Goal: Task Accomplishment & Management: Manage account settings

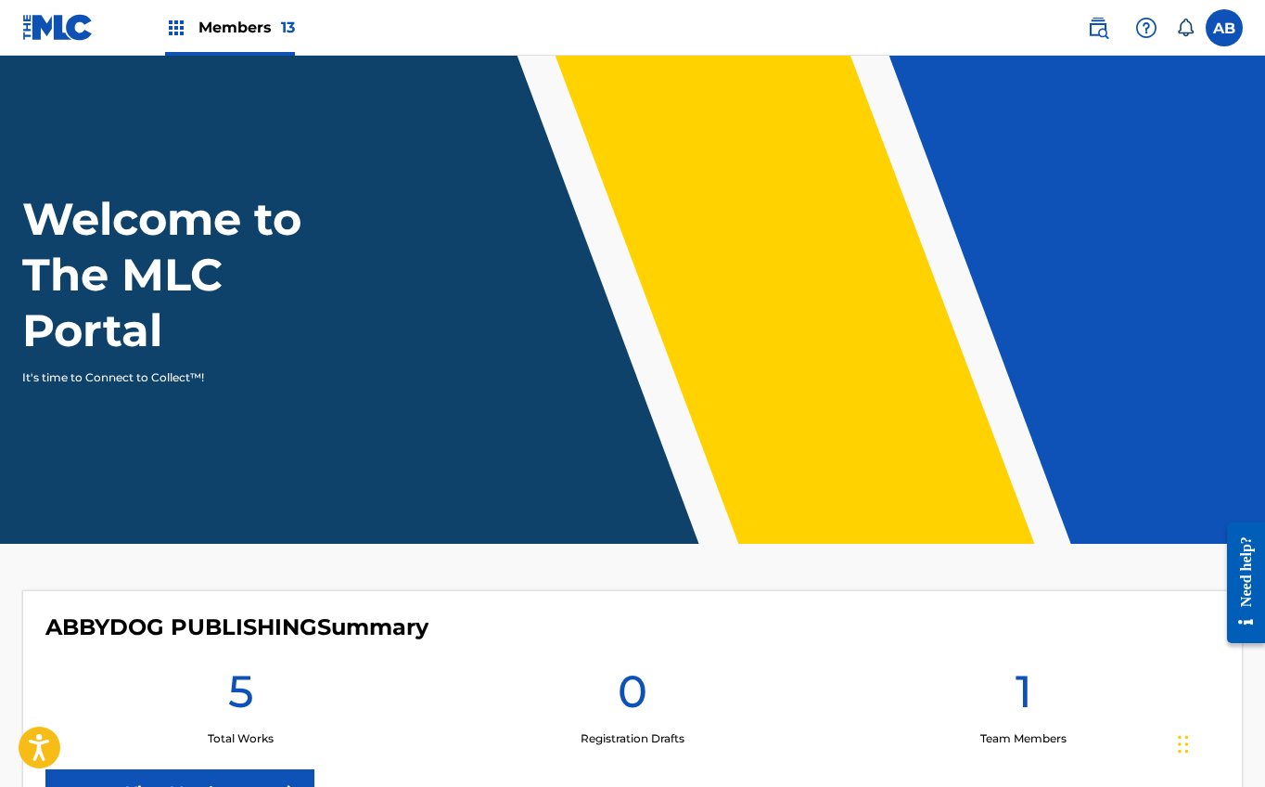
click at [1152, 29] on img at bounding box center [1147, 28] width 22 height 22
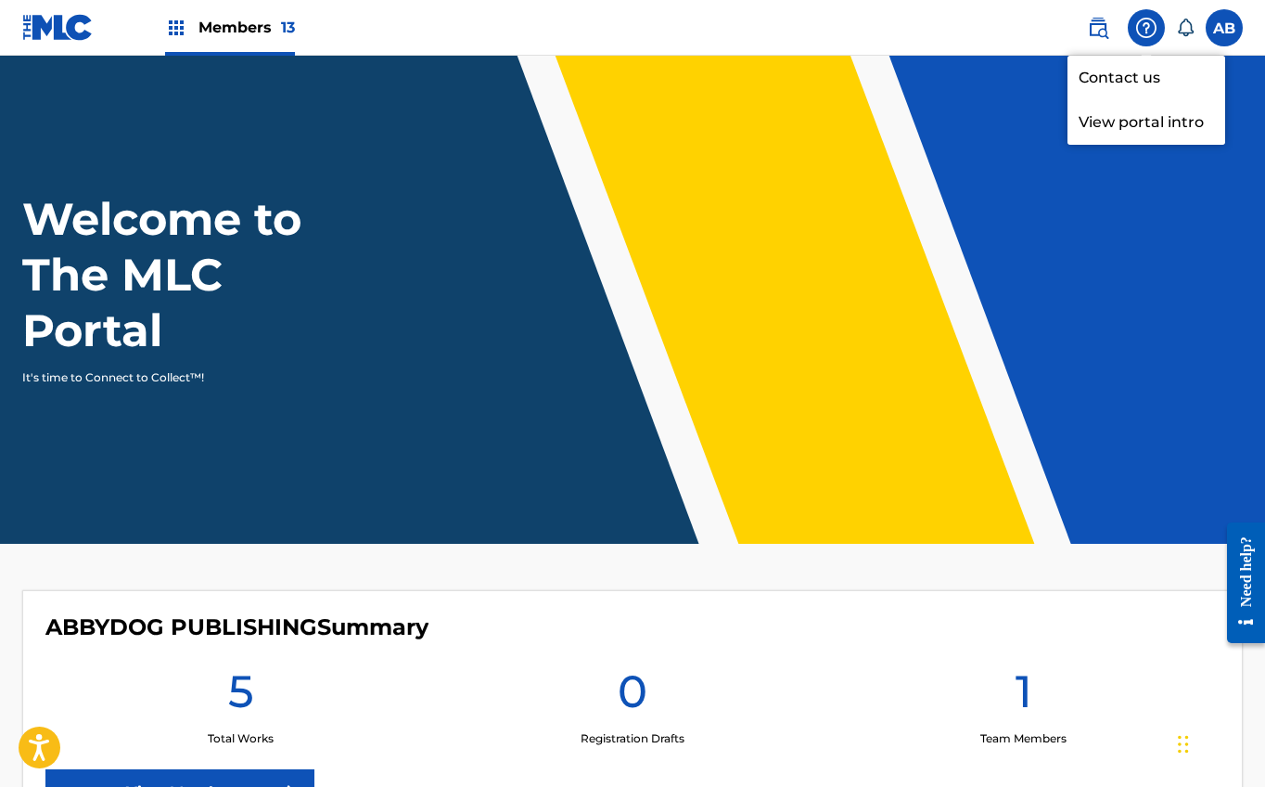
click at [1139, 73] on link "Contact us" at bounding box center [1147, 78] width 158 height 45
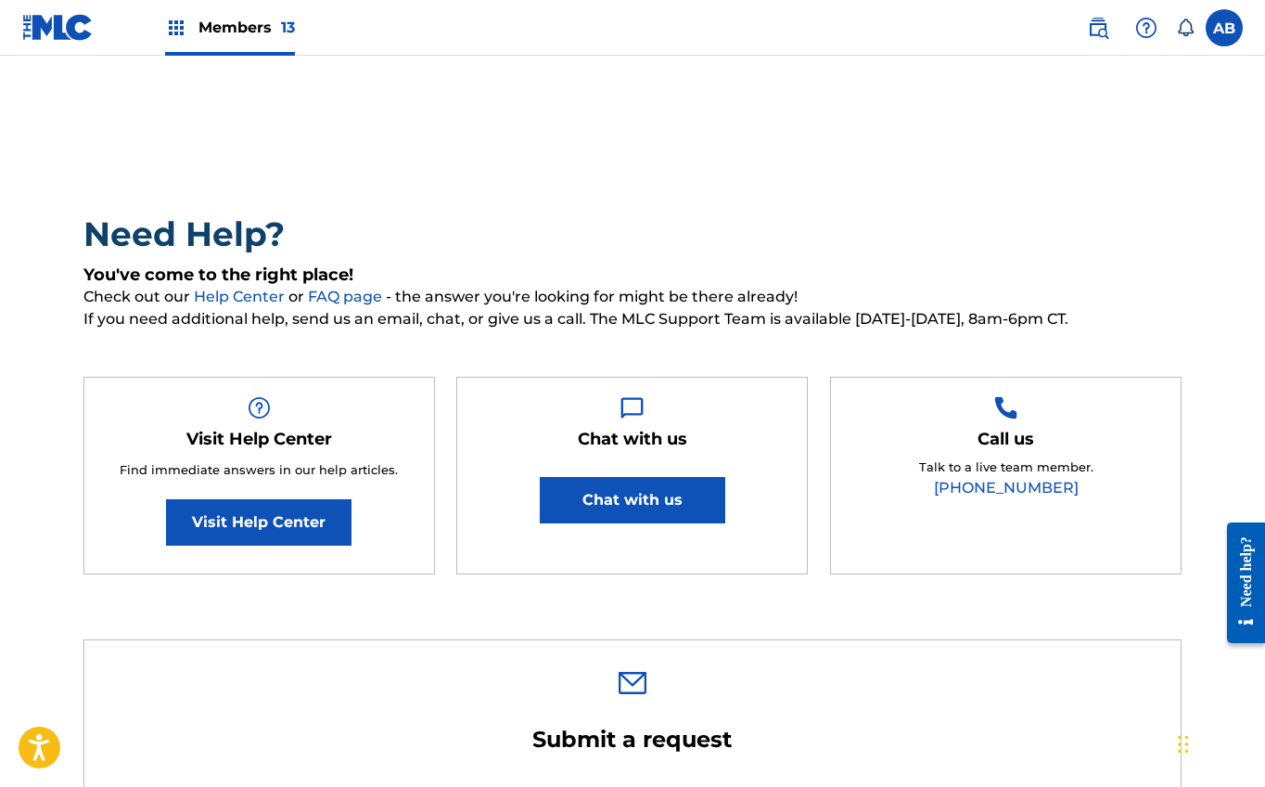
click at [674, 498] on button "Chat with us" at bounding box center [633, 500] width 186 height 46
click at [235, 24] on span "Members 13" at bounding box center [247, 27] width 96 height 21
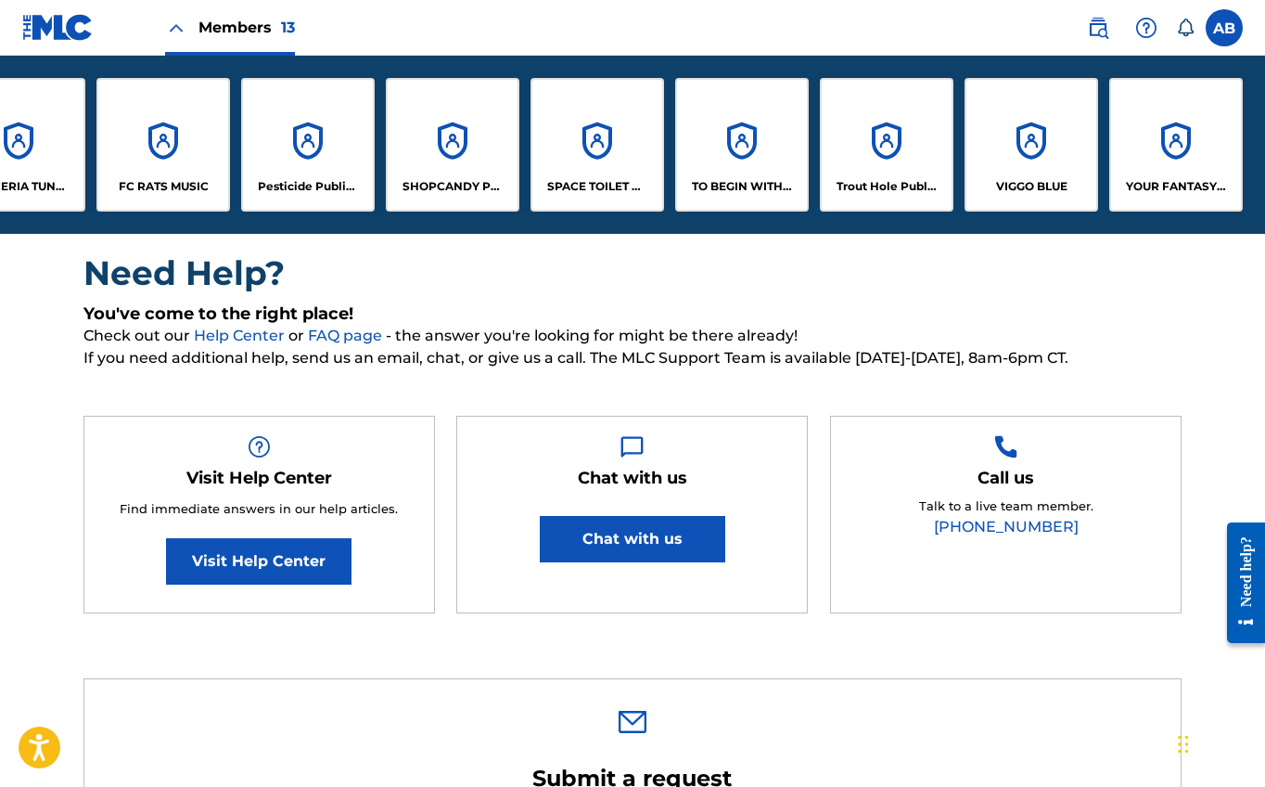
scroll to position [161, 0]
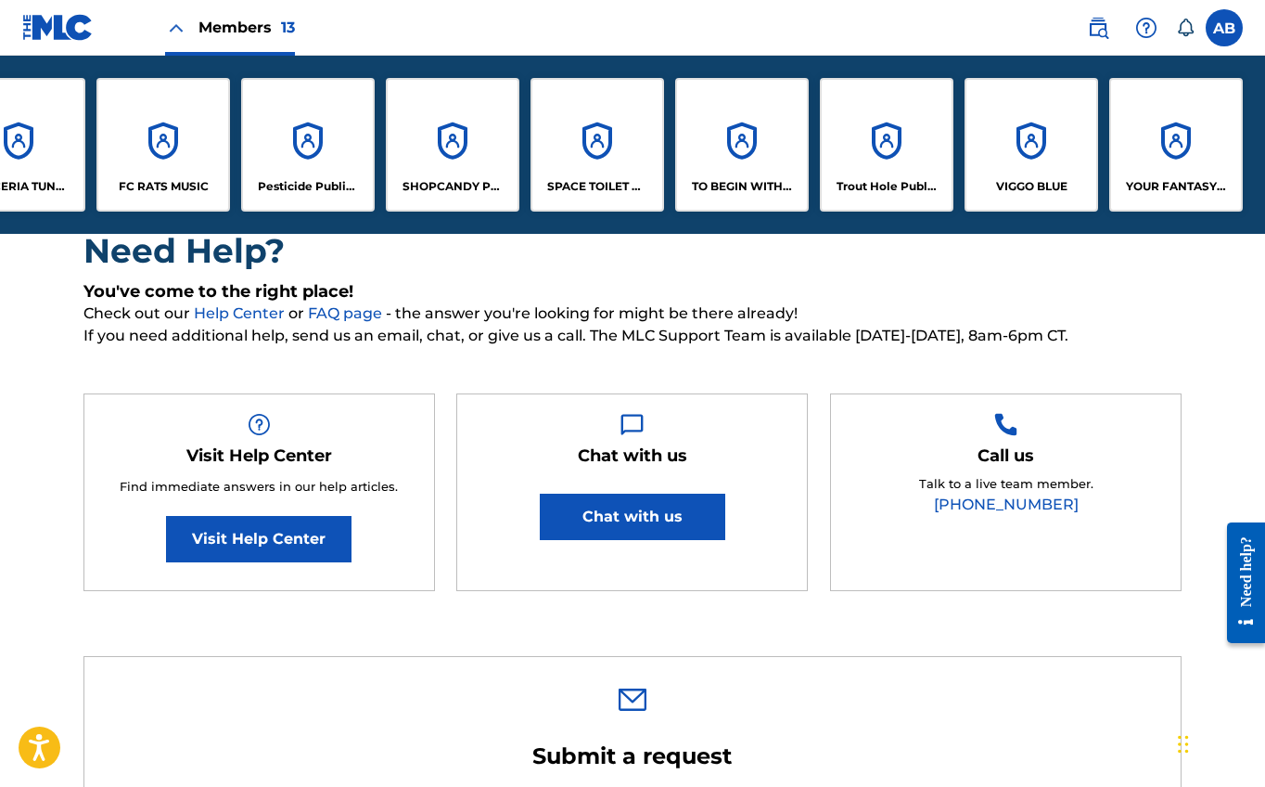
click at [1020, 166] on div "VIGGO BLUE" at bounding box center [1032, 145] width 134 height 134
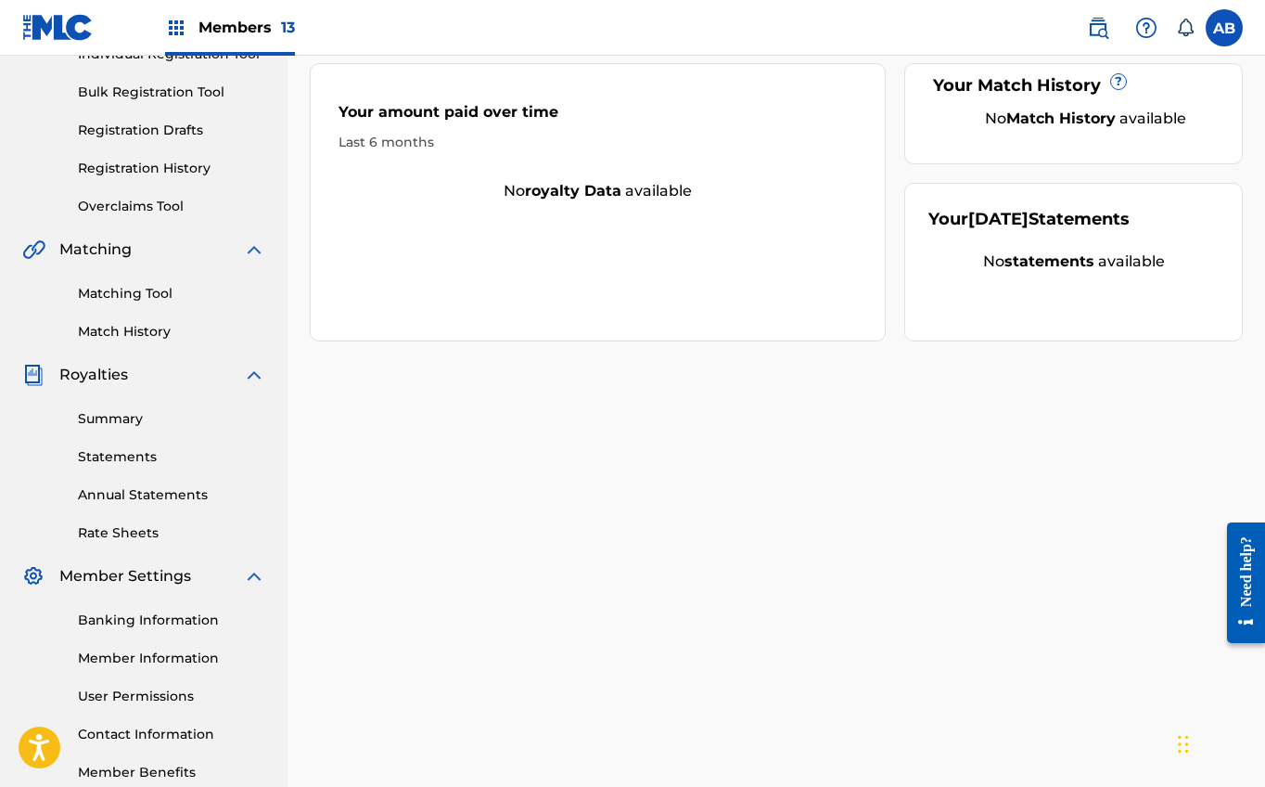
scroll to position [273, 0]
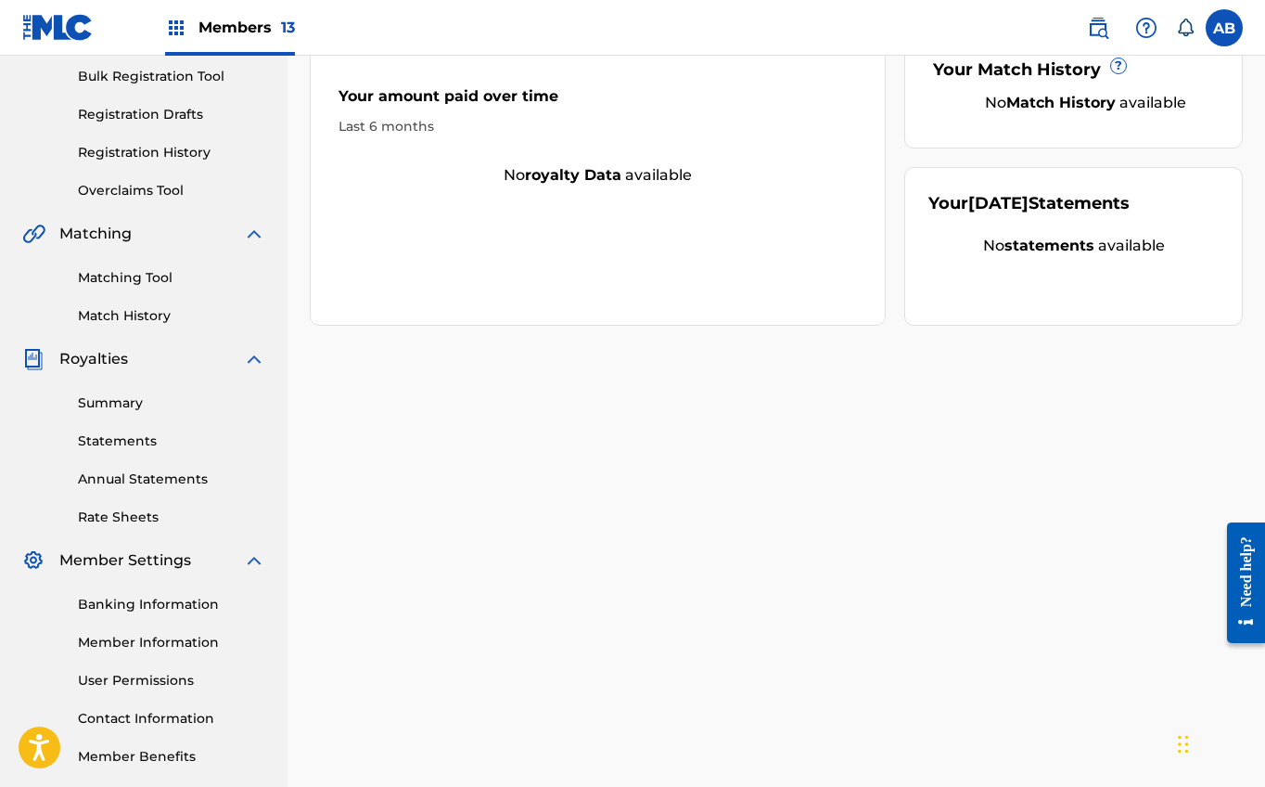
click at [116, 610] on link "Banking Information" at bounding box center [171, 604] width 187 height 19
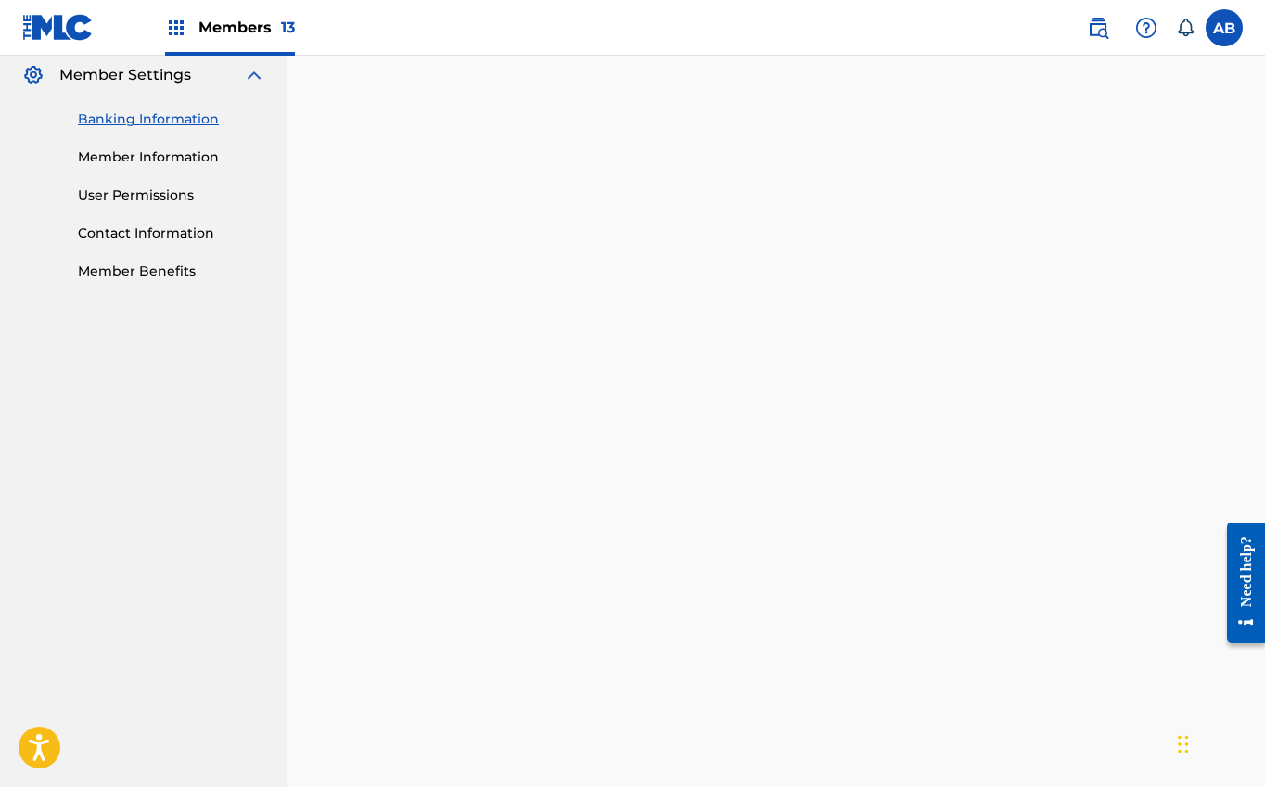
scroll to position [757, 0]
click at [1150, 29] on img at bounding box center [1147, 28] width 22 height 22
click at [1129, 79] on link "Contact us" at bounding box center [1147, 78] width 158 height 45
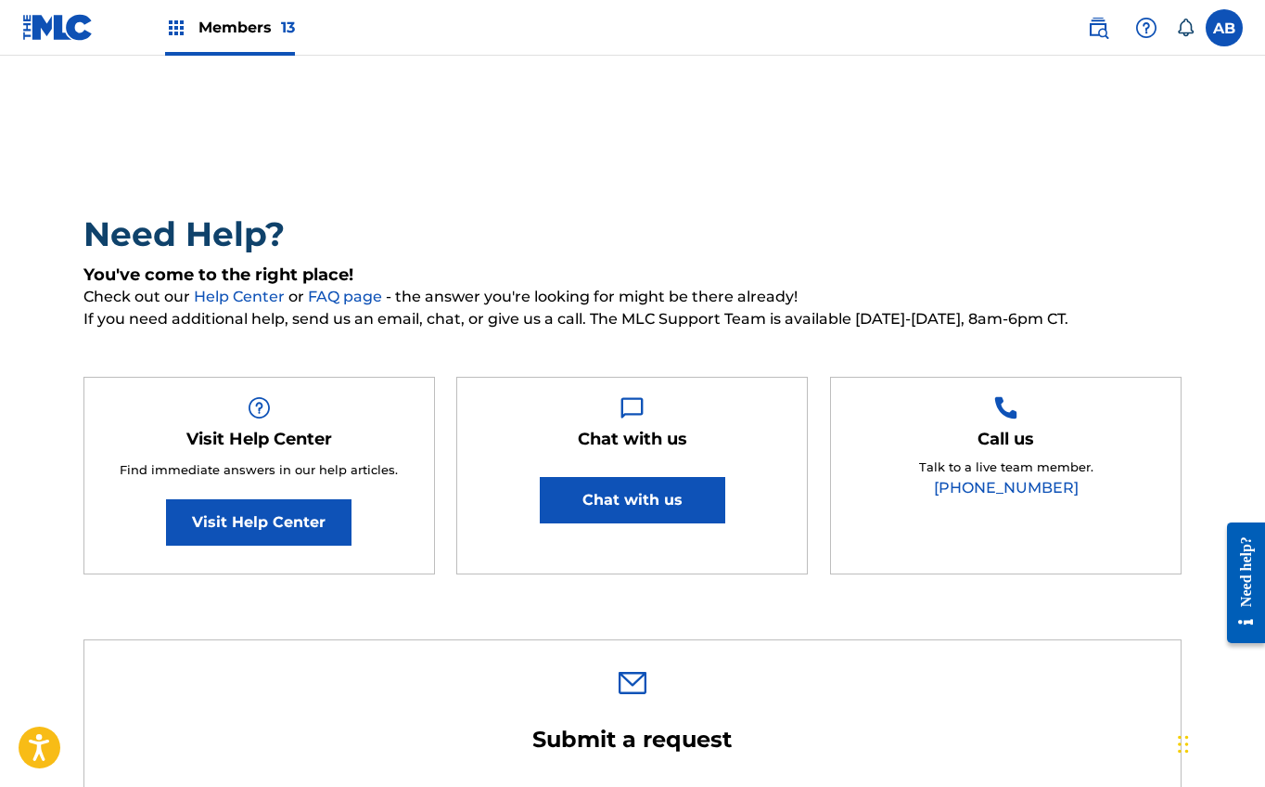
click at [1242, 545] on div "Need help?" at bounding box center [1246, 570] width 25 height 71
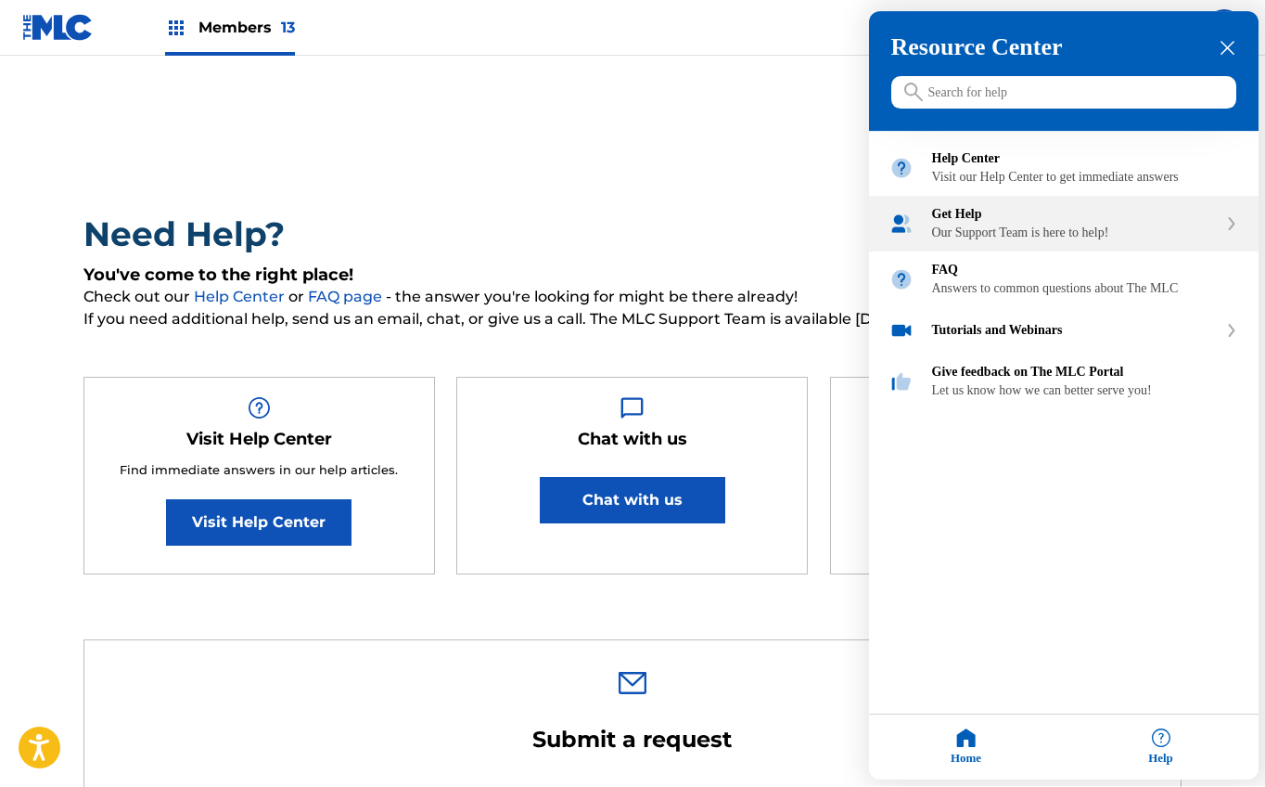
click at [990, 241] on div "Our Support Team is here to help!" at bounding box center [1075, 233] width 286 height 15
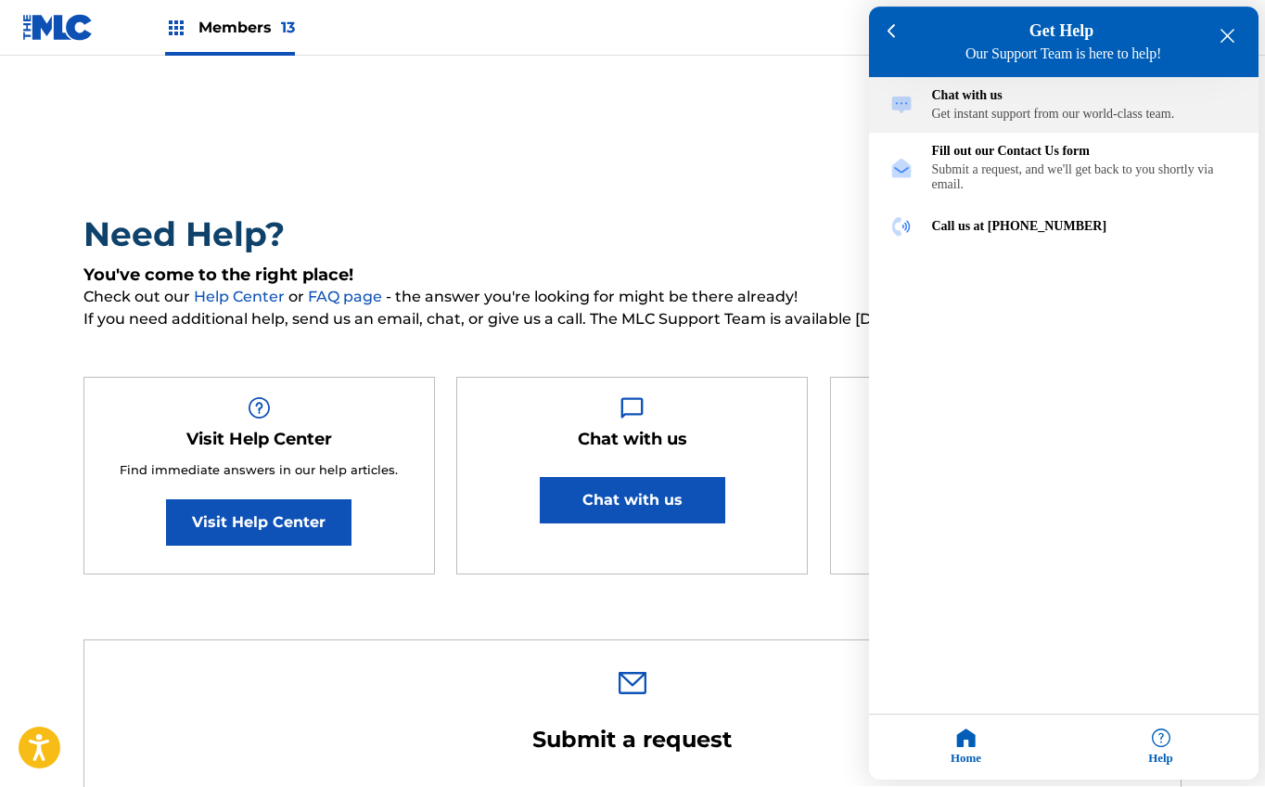
click at [996, 116] on div "Get instant support from our world-class team." at bounding box center [1085, 115] width 306 height 15
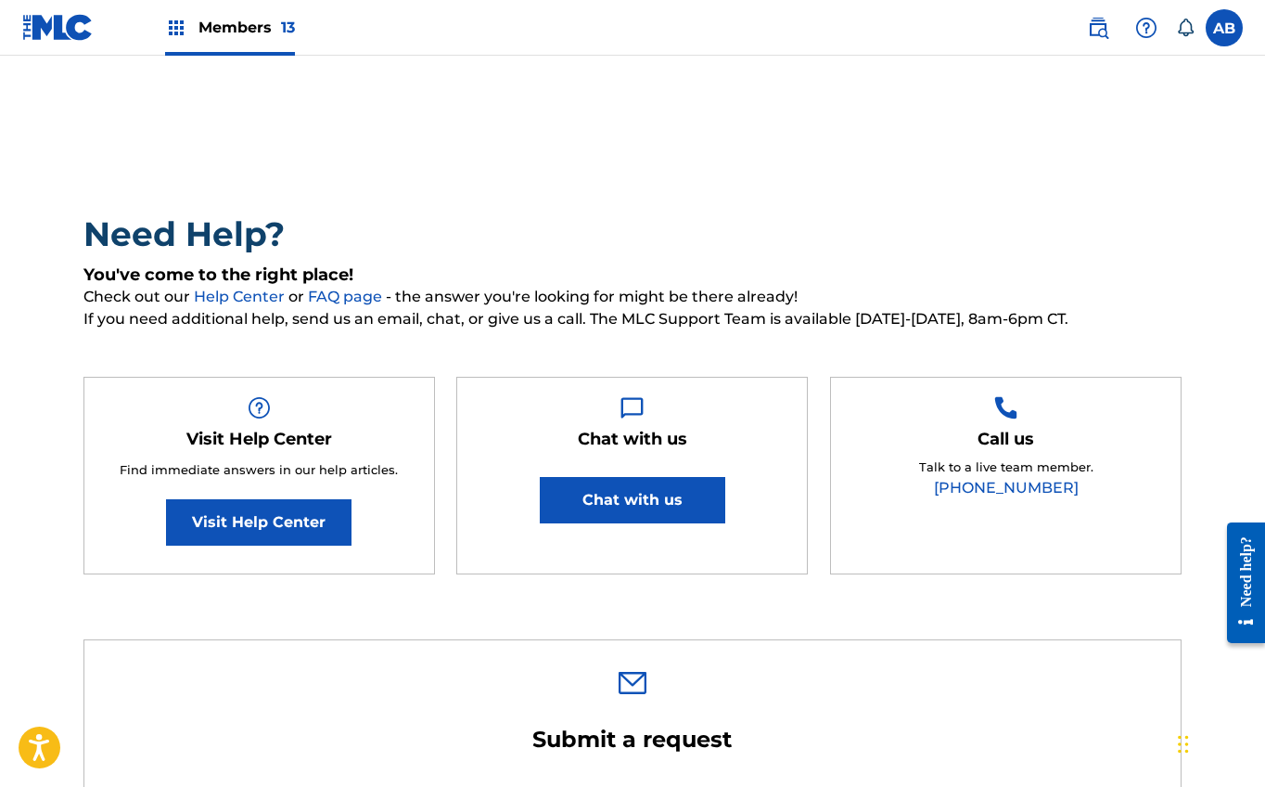
click at [677, 490] on button "Chat with us" at bounding box center [633, 500] width 186 height 46
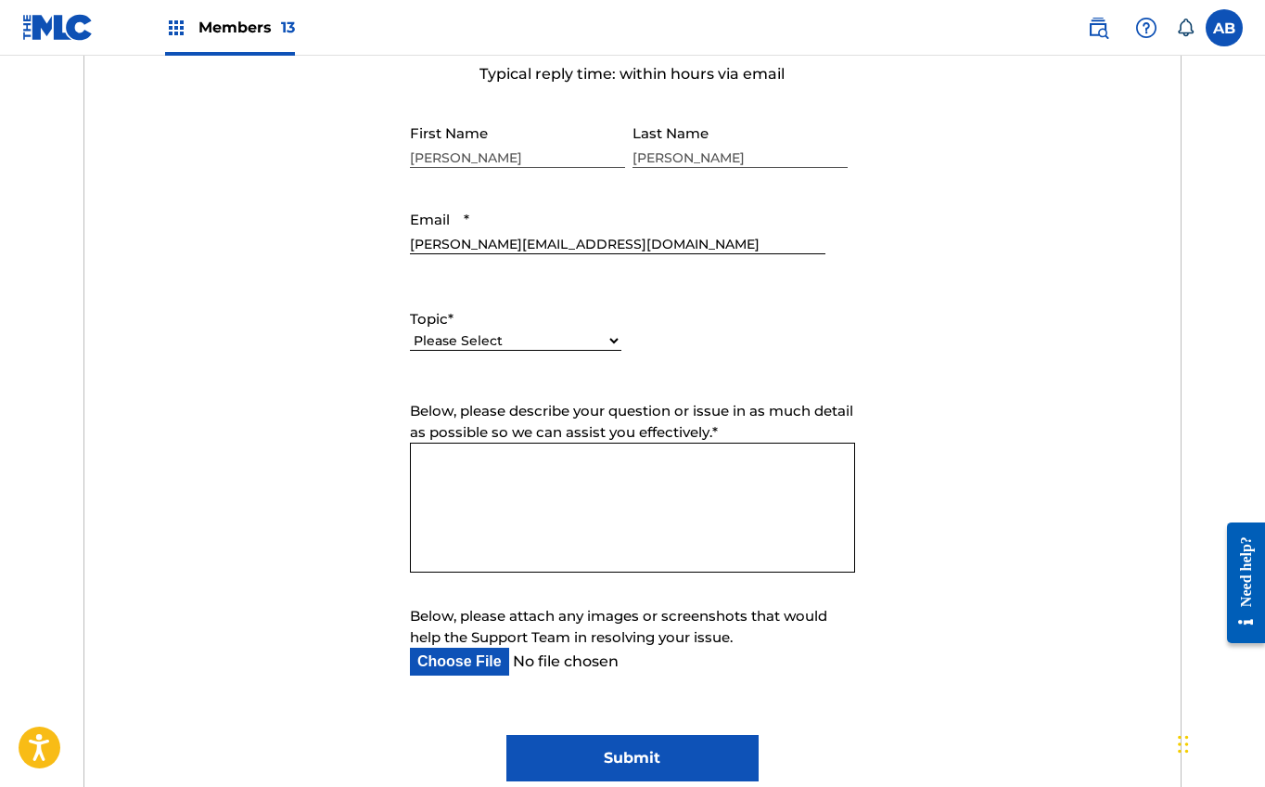
scroll to position [721, 0]
click at [230, 110] on form "Submit a request Typical reply time: within hours via email First Name [PERSON_…" at bounding box center [632, 393] width 1097 height 776
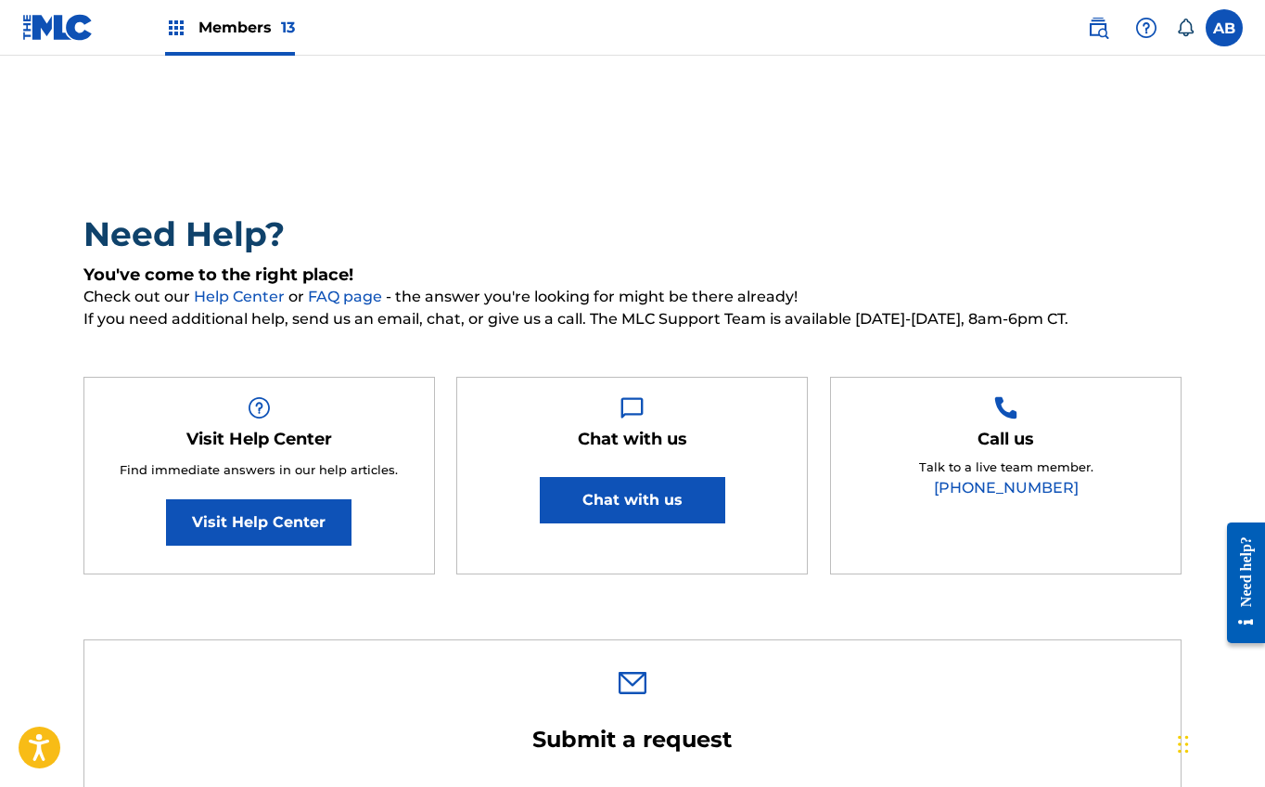
scroll to position [0, 0]
click at [187, 25] on div "Members 13" at bounding box center [230, 27] width 130 height 55
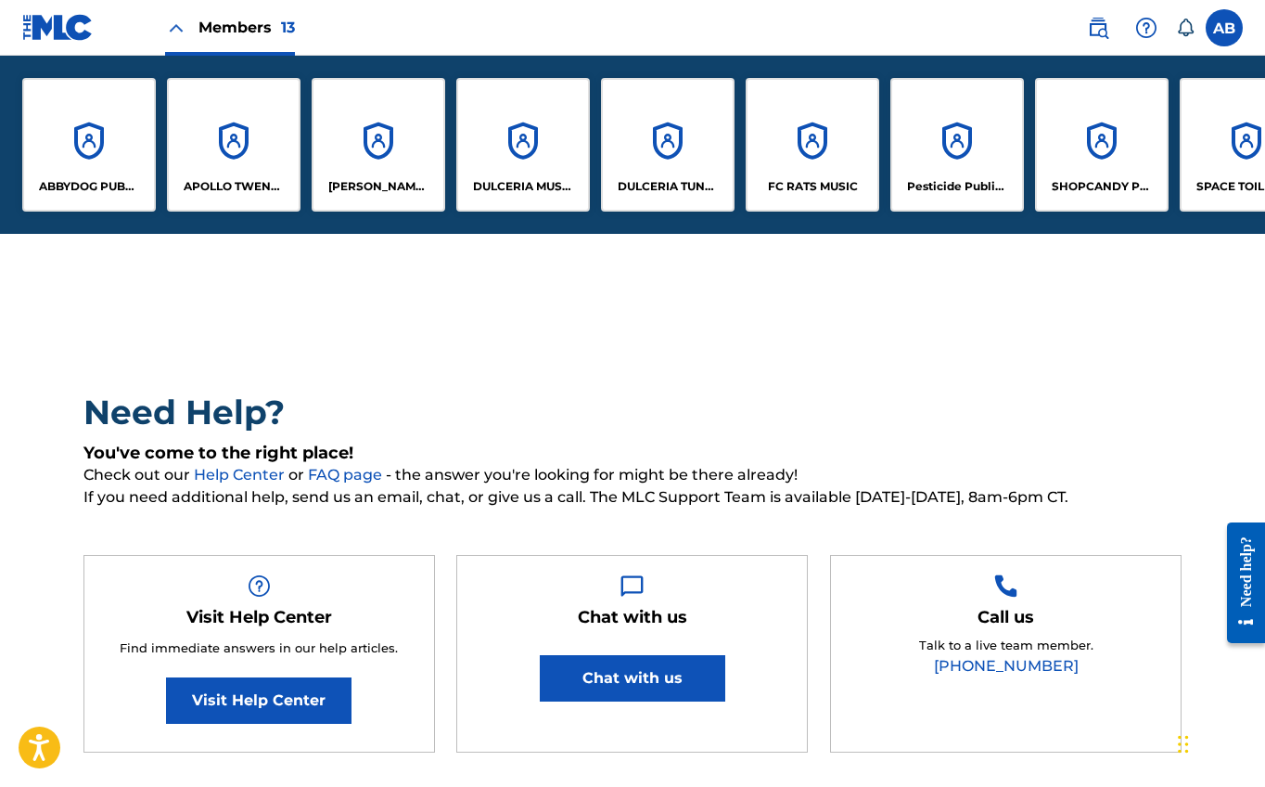
click at [1051, 29] on nav "Members 13 AB [PERSON_NAME] Bland [EMAIL_ADDRESS][DOMAIN_NAME] Notification Pre…" at bounding box center [632, 28] width 1265 height 56
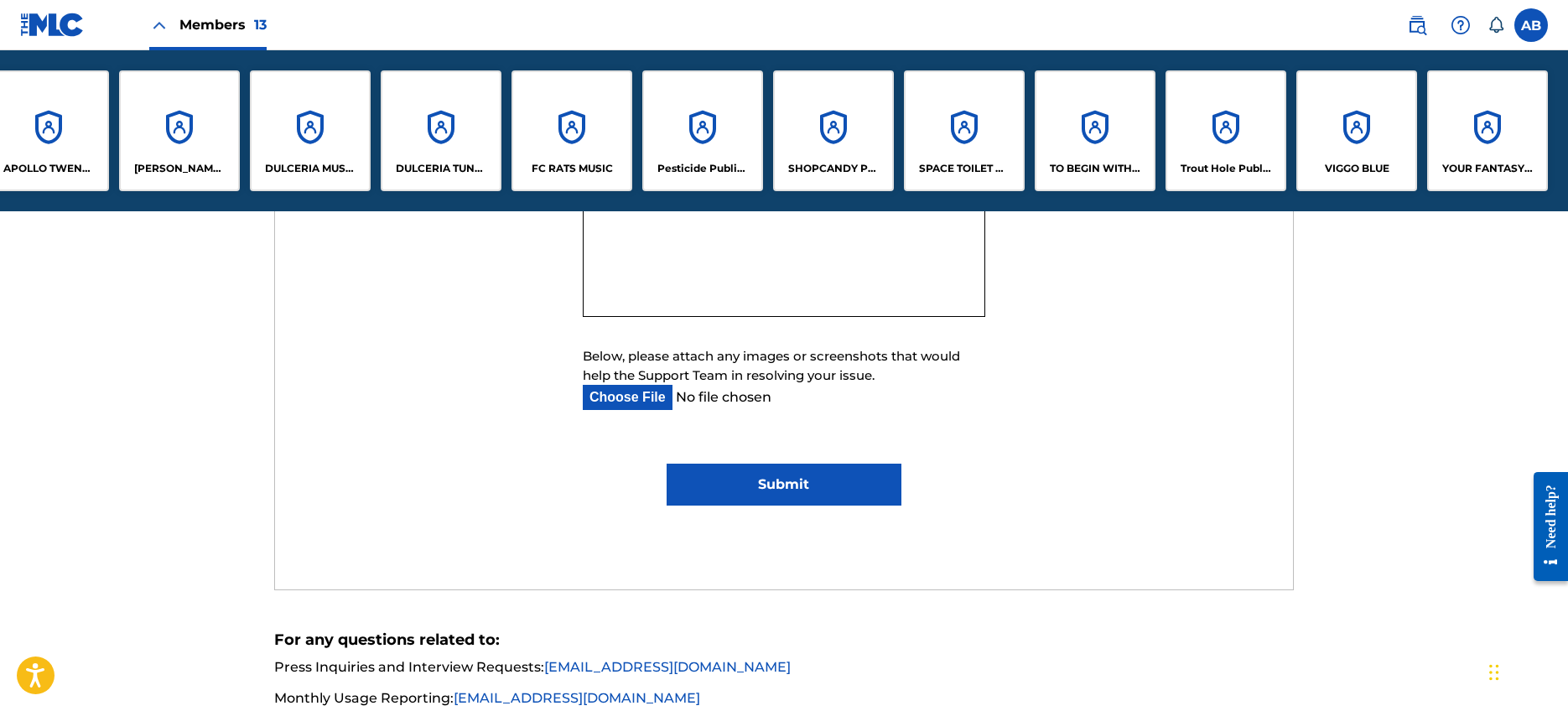
click at [1142, 147] on div "VIGGO BLUE" at bounding box center [1357, 131] width 121 height 121
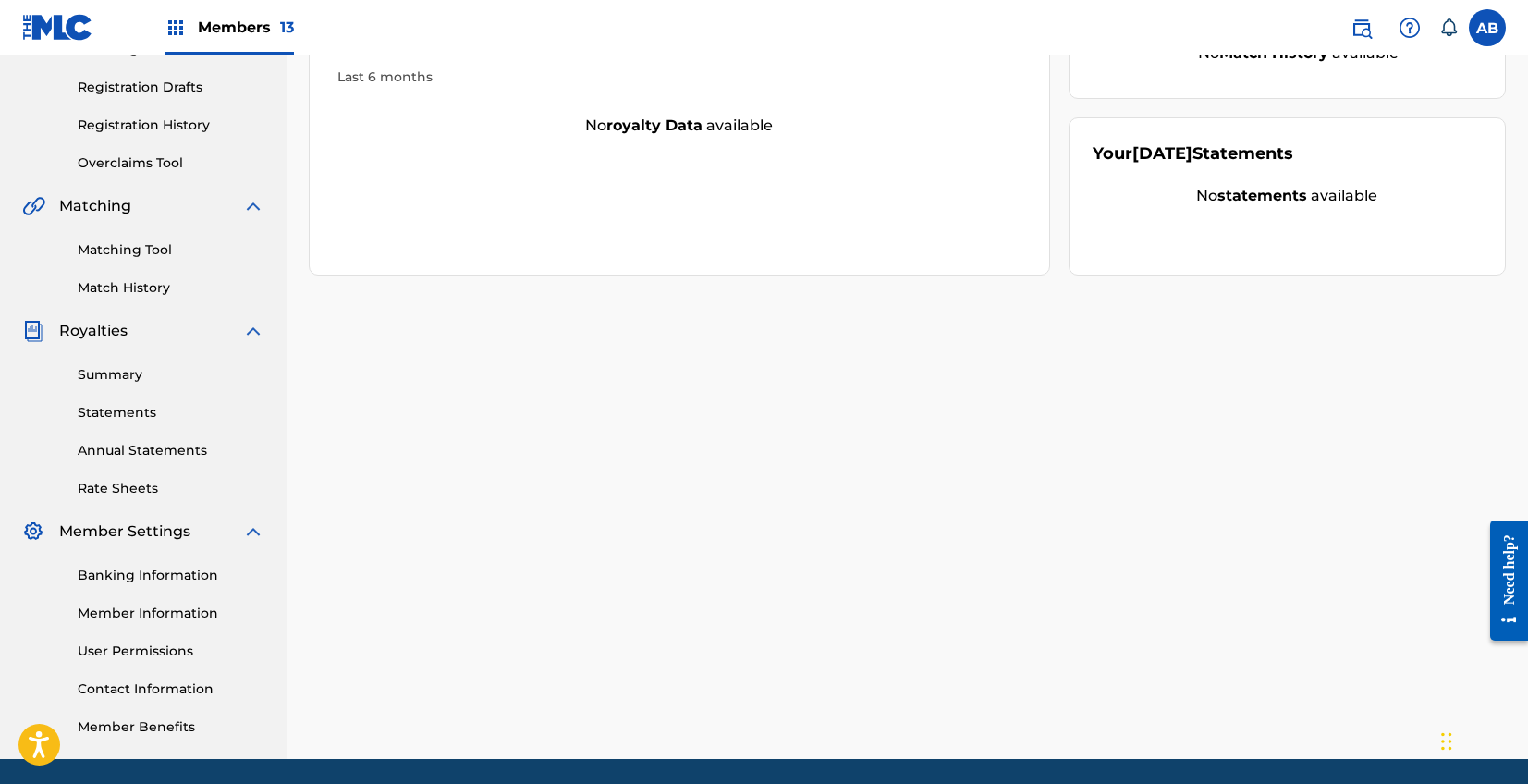
scroll to position [313, 0]
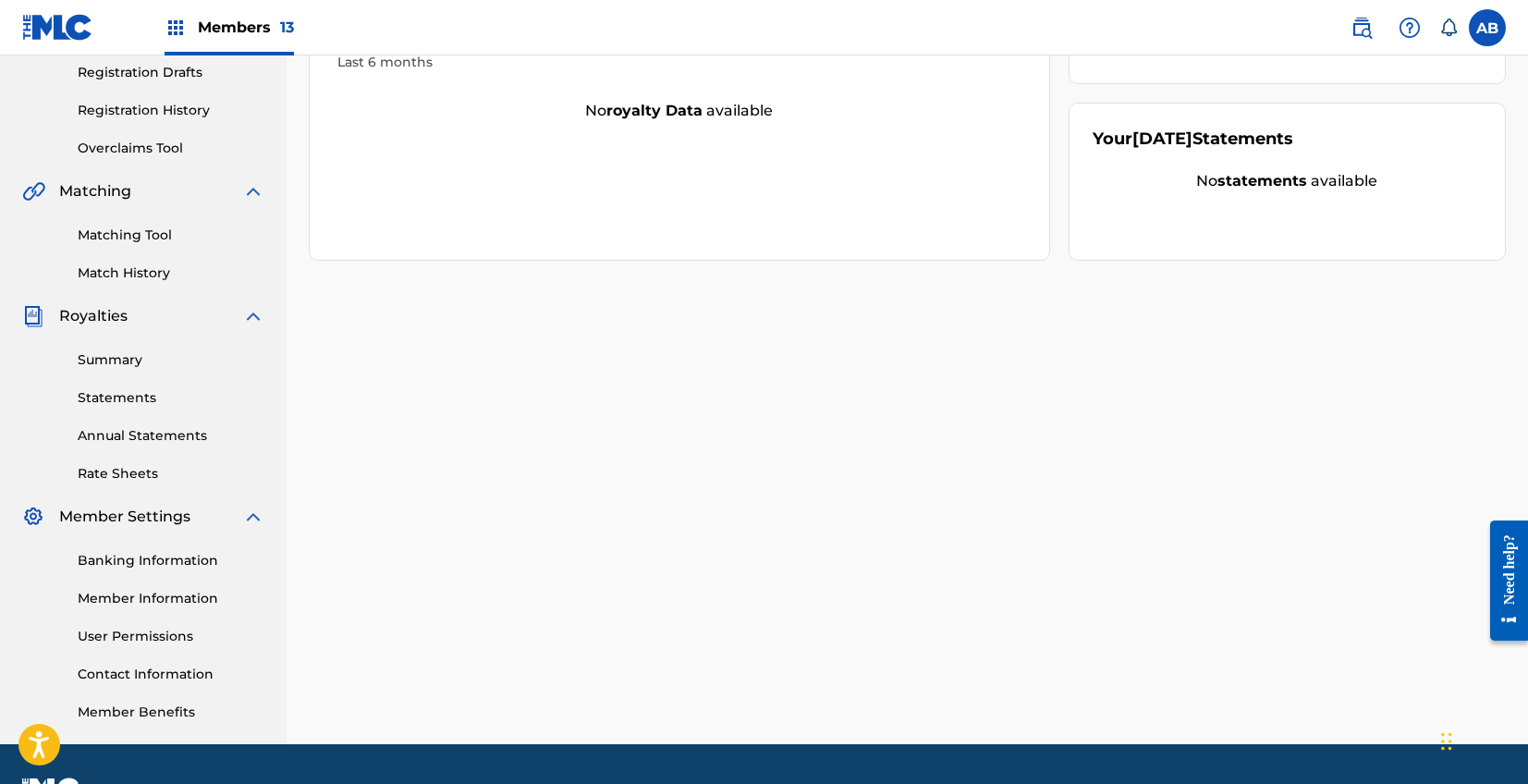
click at [122, 559] on link "Banking Information" at bounding box center [170, 560] width 186 height 19
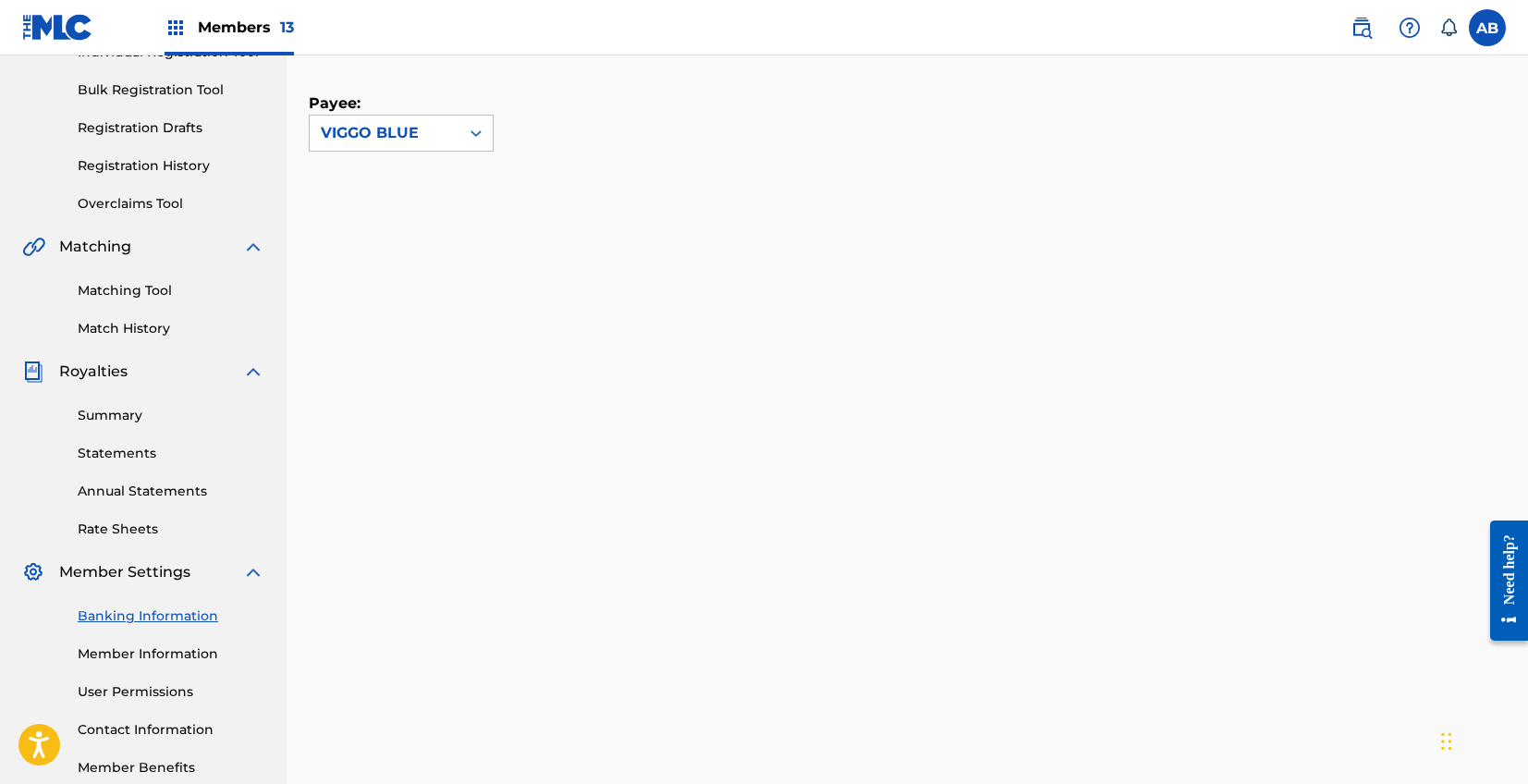
scroll to position [268, 0]
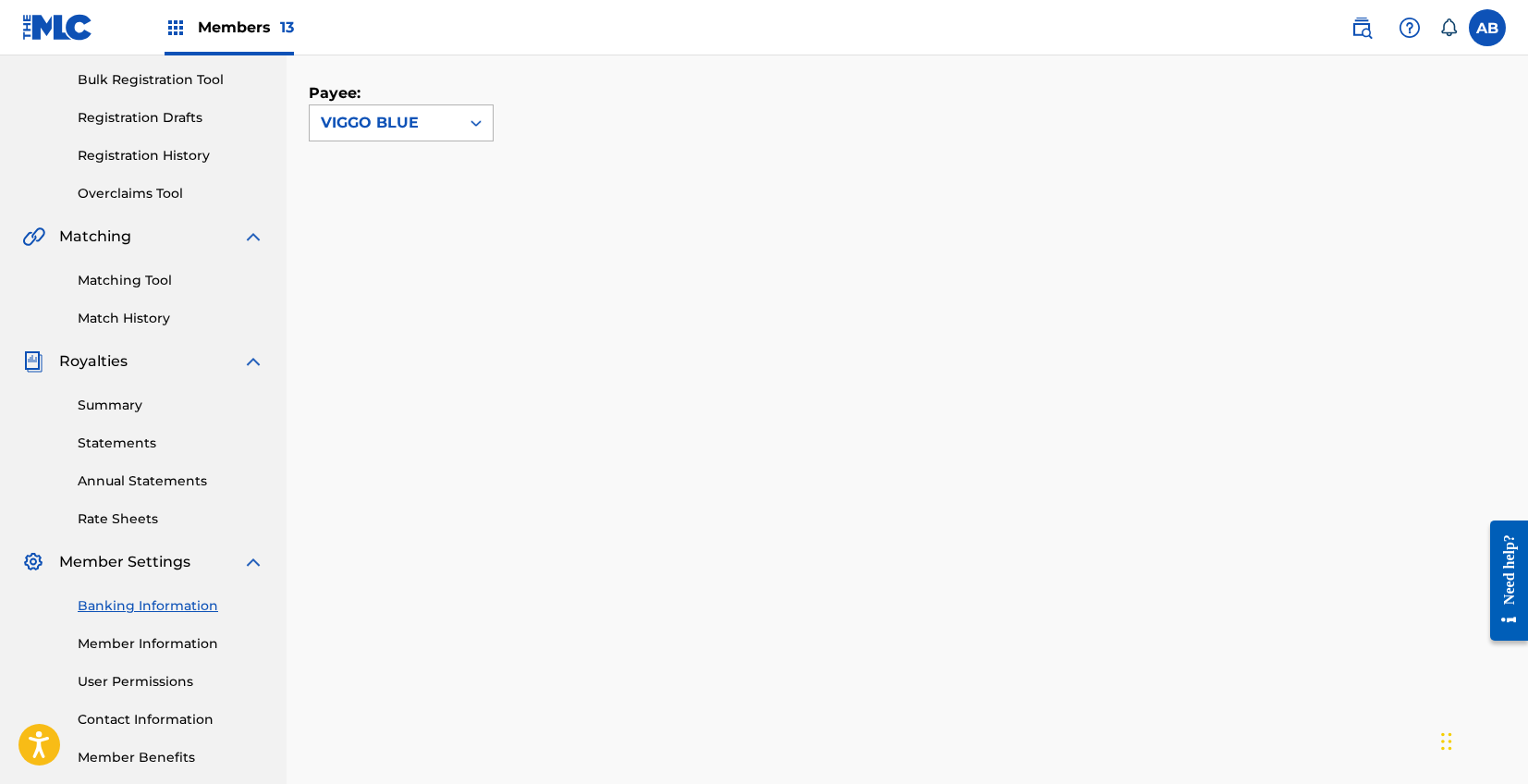
click at [472, 124] on icon at bounding box center [475, 124] width 11 height 6
click at [472, 124] on icon at bounding box center [475, 123] width 11 height 6
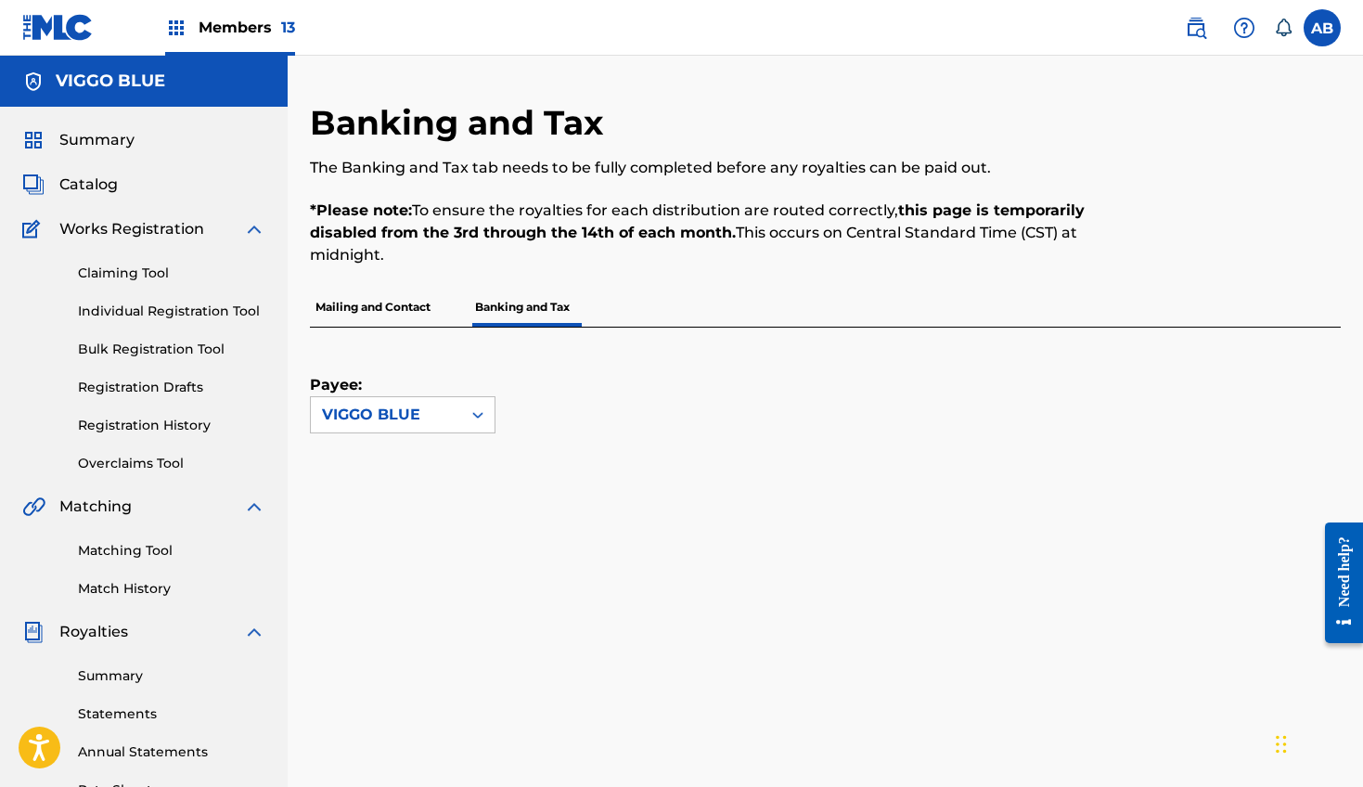
scroll to position [0, 0]
click at [185, 22] on img at bounding box center [176, 28] width 22 height 22
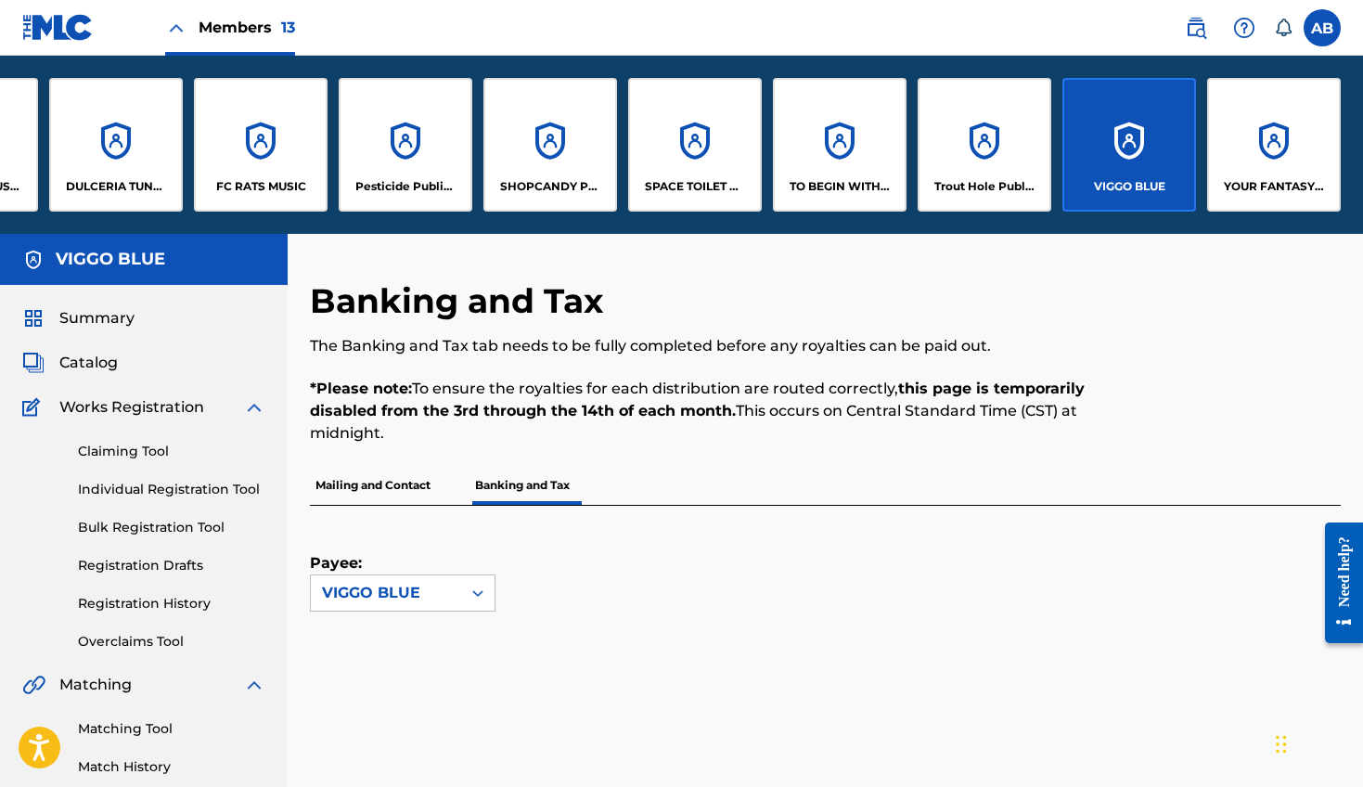
scroll to position [0, 552]
click at [833, 145] on div "TO BEGIN WITH PUBLISHING" at bounding box center [840, 145] width 134 height 134
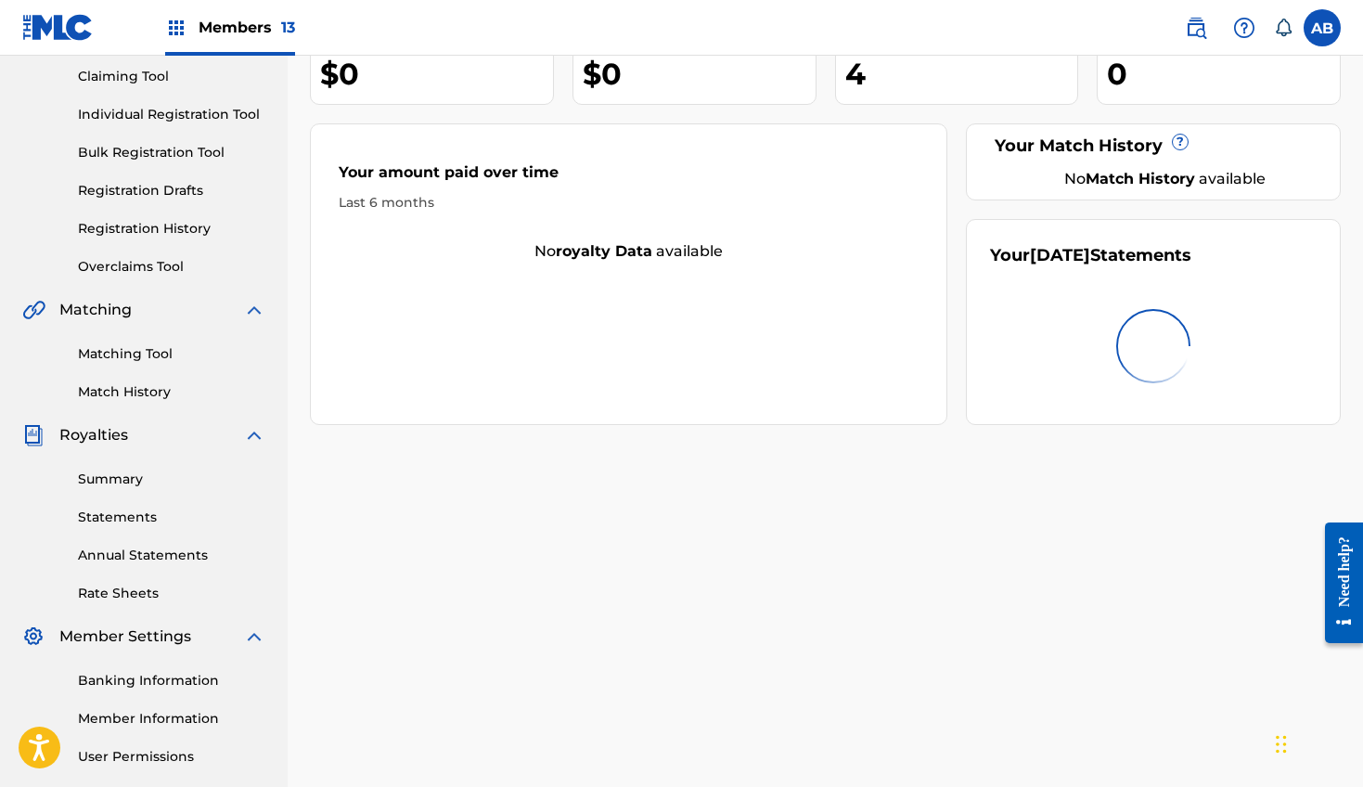
scroll to position [220, 0]
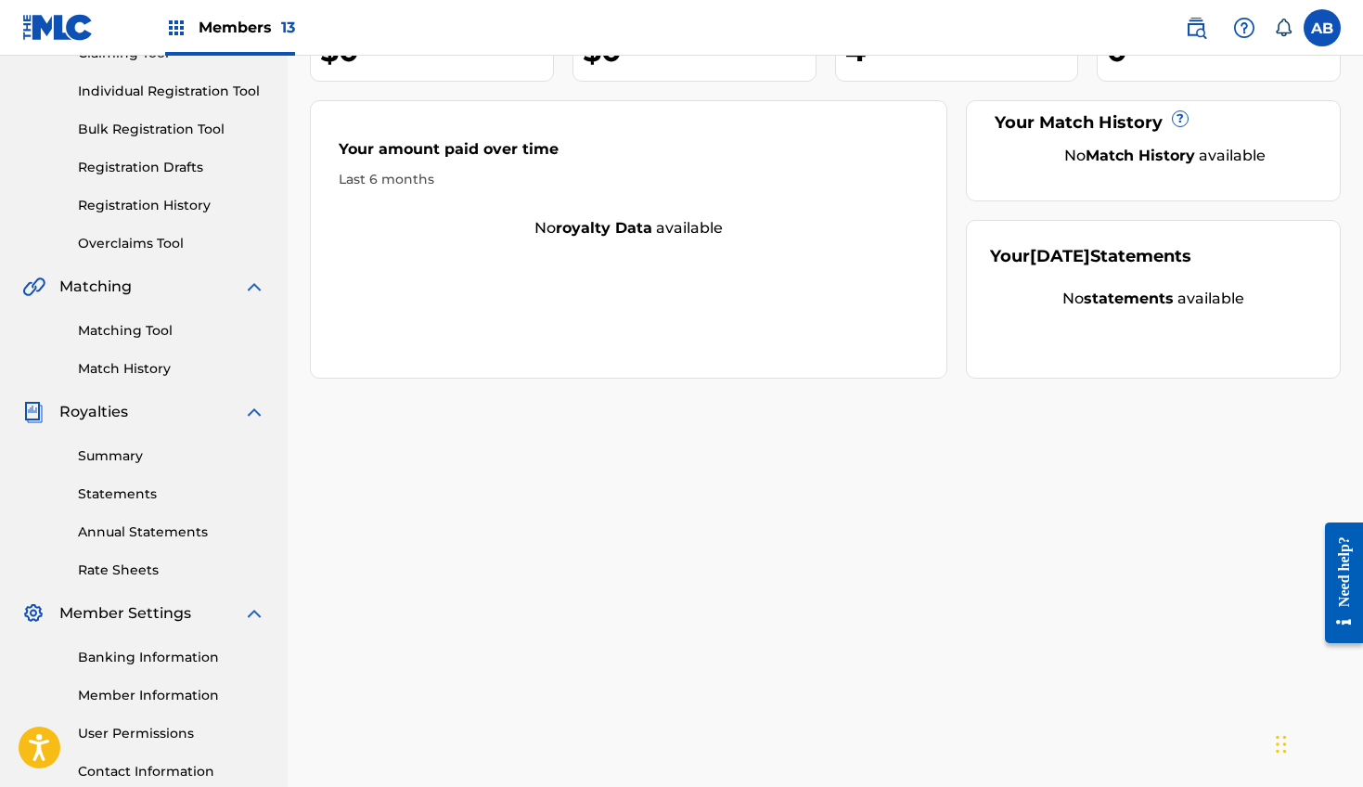
click at [109, 660] on link "Banking Information" at bounding box center [171, 657] width 187 height 19
